Goal: Task Accomplishment & Management: Manage account settings

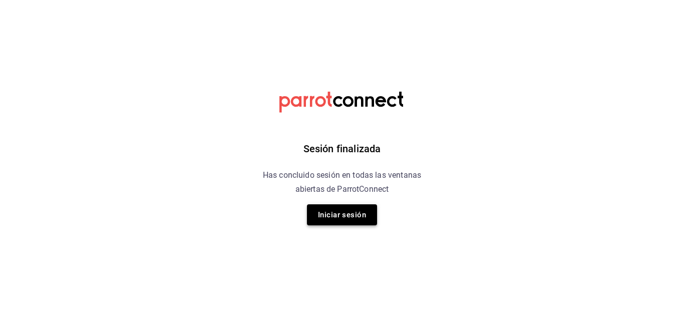
click at [359, 221] on button "Iniciar sesión" at bounding box center [342, 214] width 70 height 21
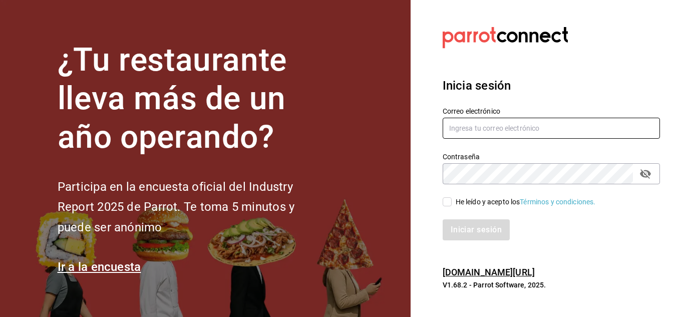
type input "Luixgomexm@gmail.com"
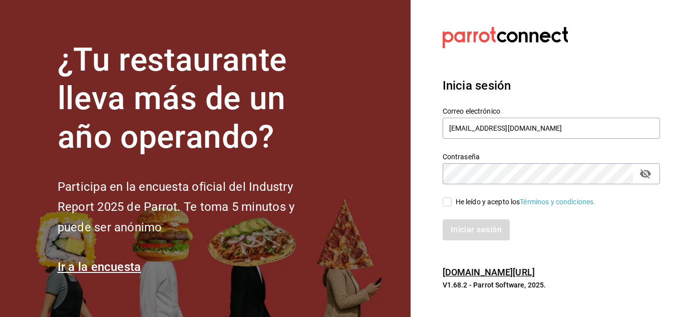
click at [448, 202] on input "He leído y acepto los Términos y condiciones." at bounding box center [447, 201] width 9 height 9
checkbox input "true"
click at [477, 236] on button "Iniciar sesión" at bounding box center [477, 229] width 68 height 21
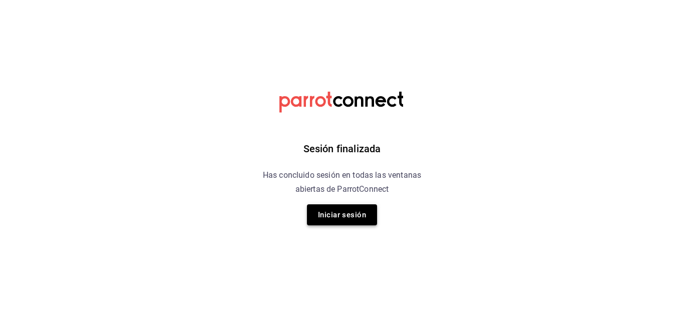
click at [352, 214] on button "Iniciar sesión" at bounding box center [342, 214] width 70 height 21
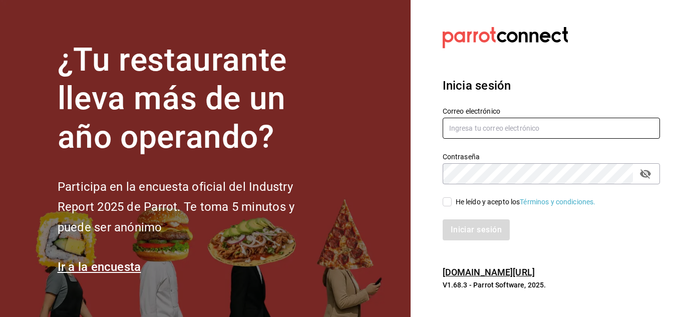
type input "[EMAIL_ADDRESS][DOMAIN_NAME]"
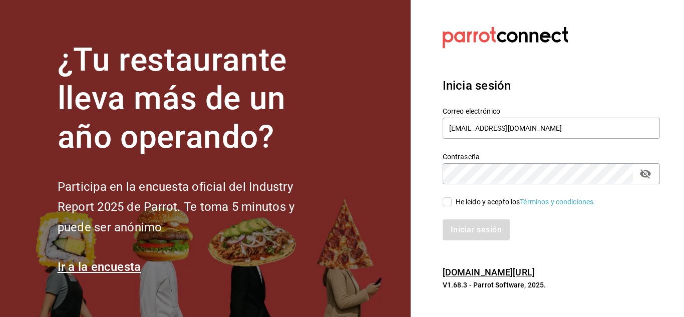
click at [449, 201] on input "He leído y acepto los Términos y condiciones." at bounding box center [447, 201] width 9 height 9
checkbox input "true"
click at [477, 226] on button "Iniciar sesión" at bounding box center [477, 229] width 68 height 21
